Goal: Find specific page/section: Find specific page/section

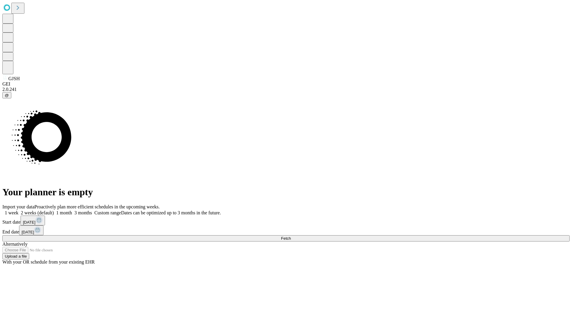
click at [291, 236] on span "Fetch" at bounding box center [286, 238] width 10 height 4
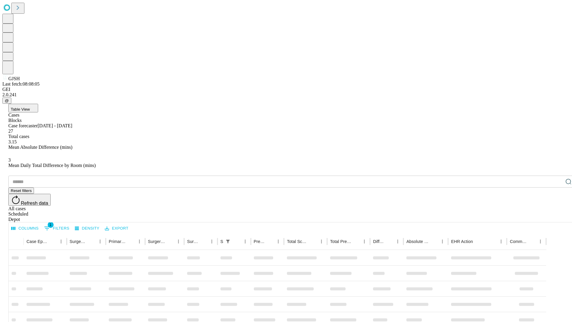
click at [557, 217] on div "Depot" at bounding box center [291, 219] width 567 height 5
